Goal: Task Accomplishment & Management: Use online tool/utility

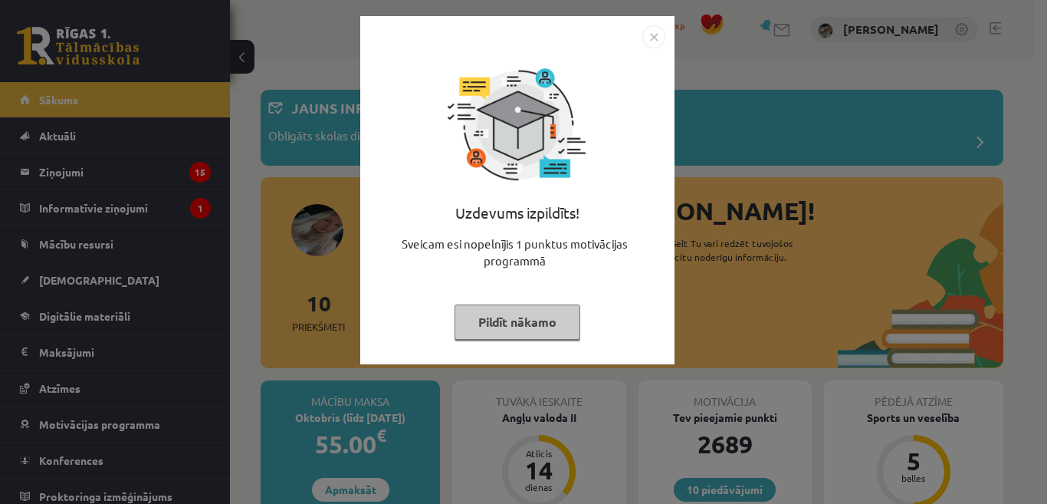
click at [491, 310] on button "Pildīt nākamo" at bounding box center [517, 321] width 126 height 35
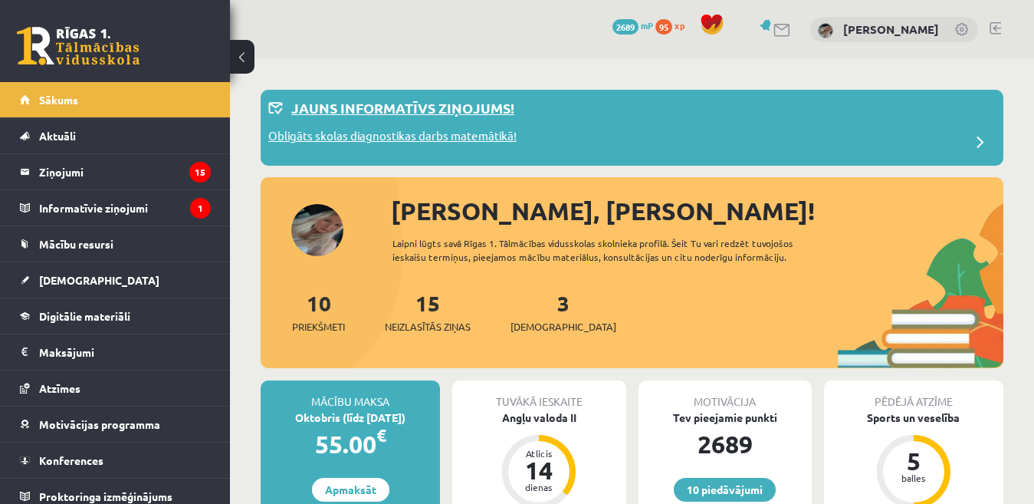
click at [451, 137] on p "Obligāts skolas diagnostikas darbs matemātikā!" at bounding box center [392, 137] width 248 height 21
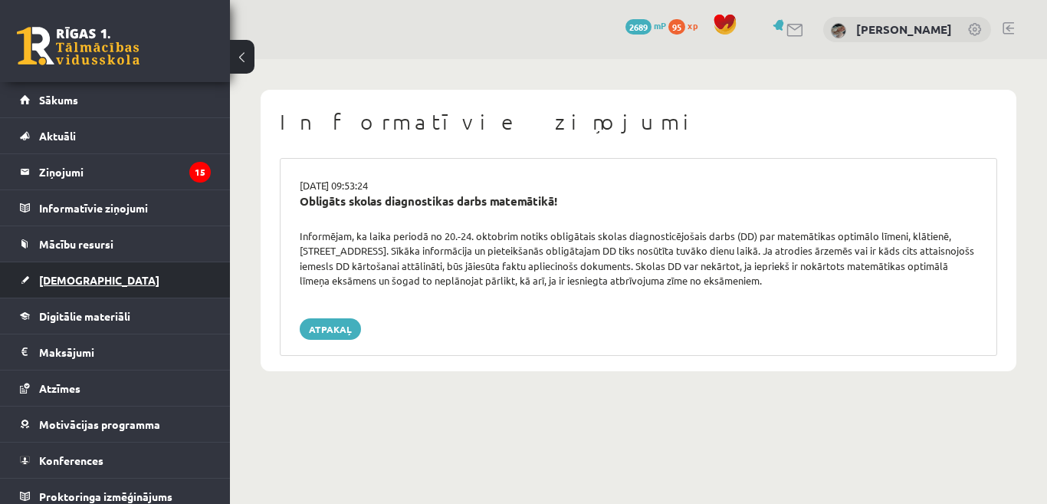
click at [77, 287] on link "[DEMOGRAPHIC_DATA]" at bounding box center [115, 279] width 191 height 35
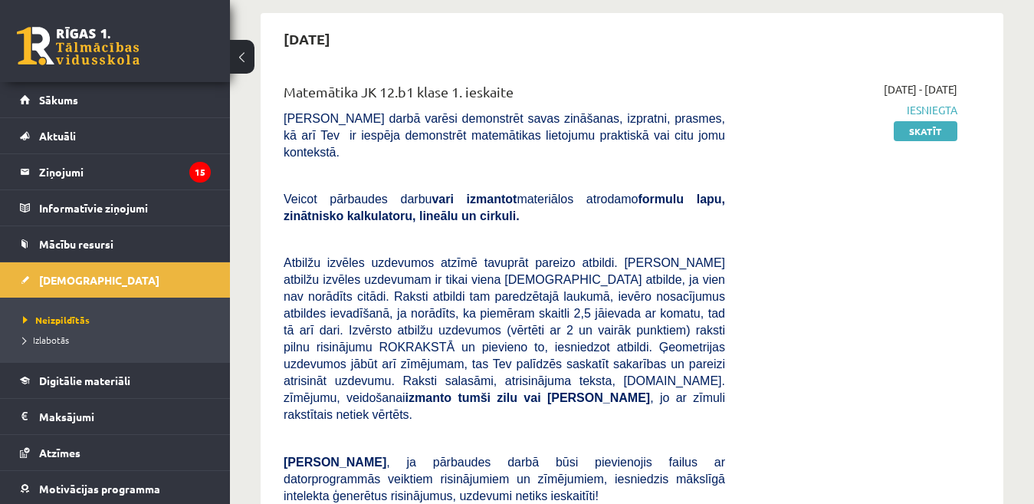
scroll to position [123, 0]
